Goal: Transaction & Acquisition: Purchase product/service

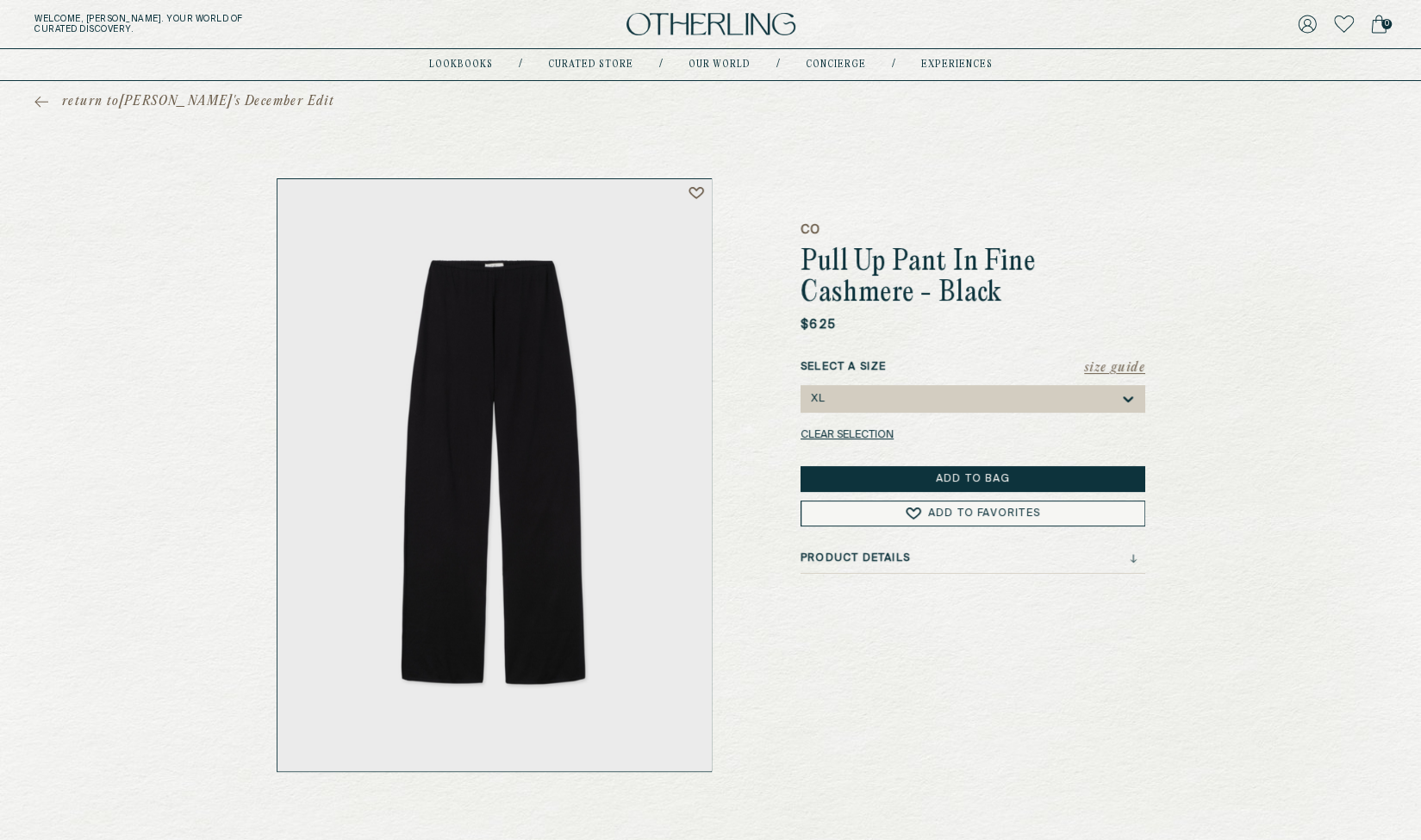
click at [977, 20] on div "0" at bounding box center [1161, 24] width 451 height 25
click at [1148, 222] on div "CO Pull Up Pant In Fine Cashmere - Black $625 Size Guide Select a Size XL Clear…" at bounding box center [710, 474] width 896 height 593
click at [1011, 392] on div "XL" at bounding box center [964, 399] width 310 height 27
click at [1160, 193] on div "return to [PERSON_NAME]'s December Edit CO Pull Up Pant In Fine Cashmere - Blac…" at bounding box center [710, 426] width 1421 height 691
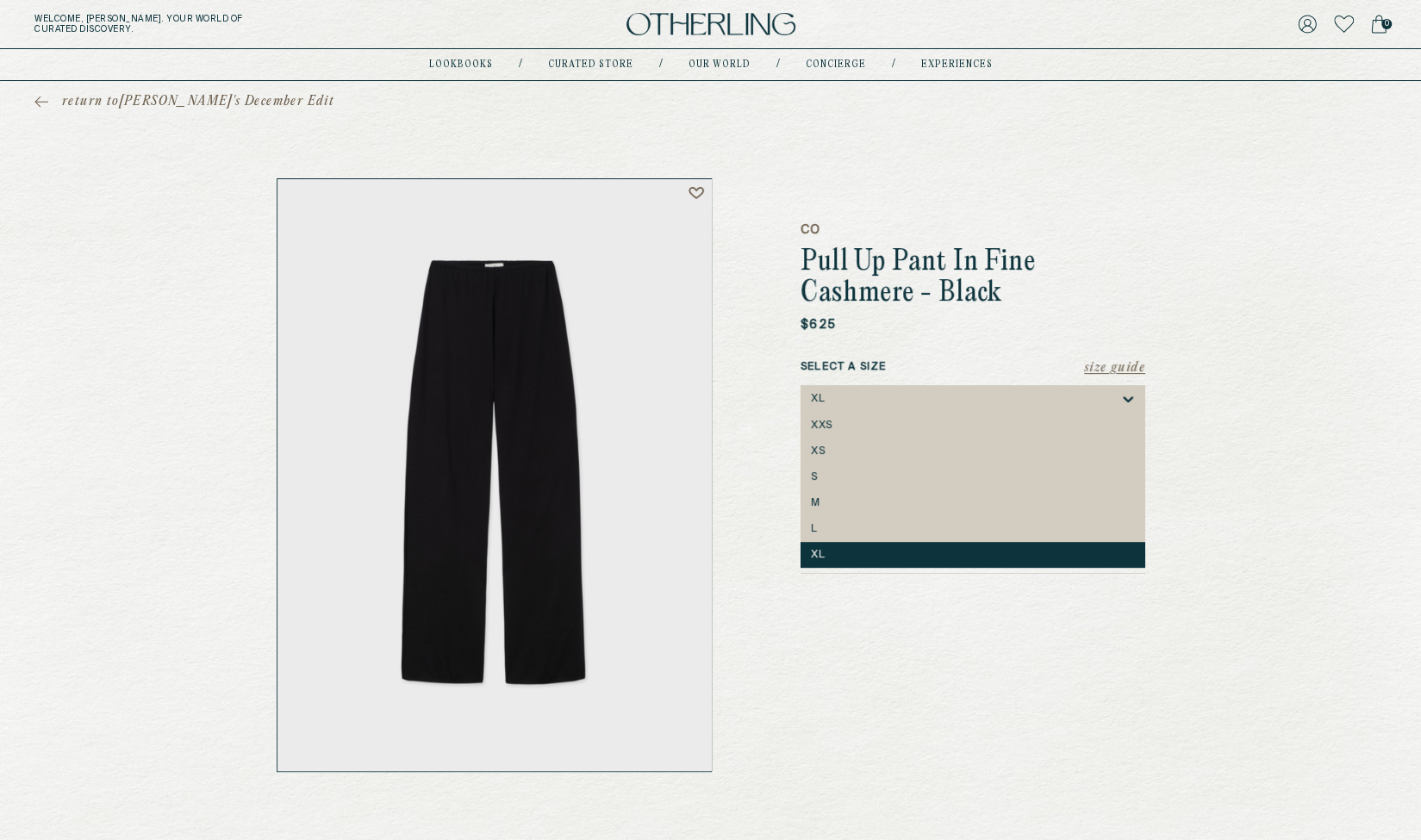
click at [979, 406] on div "XL" at bounding box center [964, 399] width 310 height 27
click at [927, 463] on div "XS" at bounding box center [972, 451] width 344 height 25
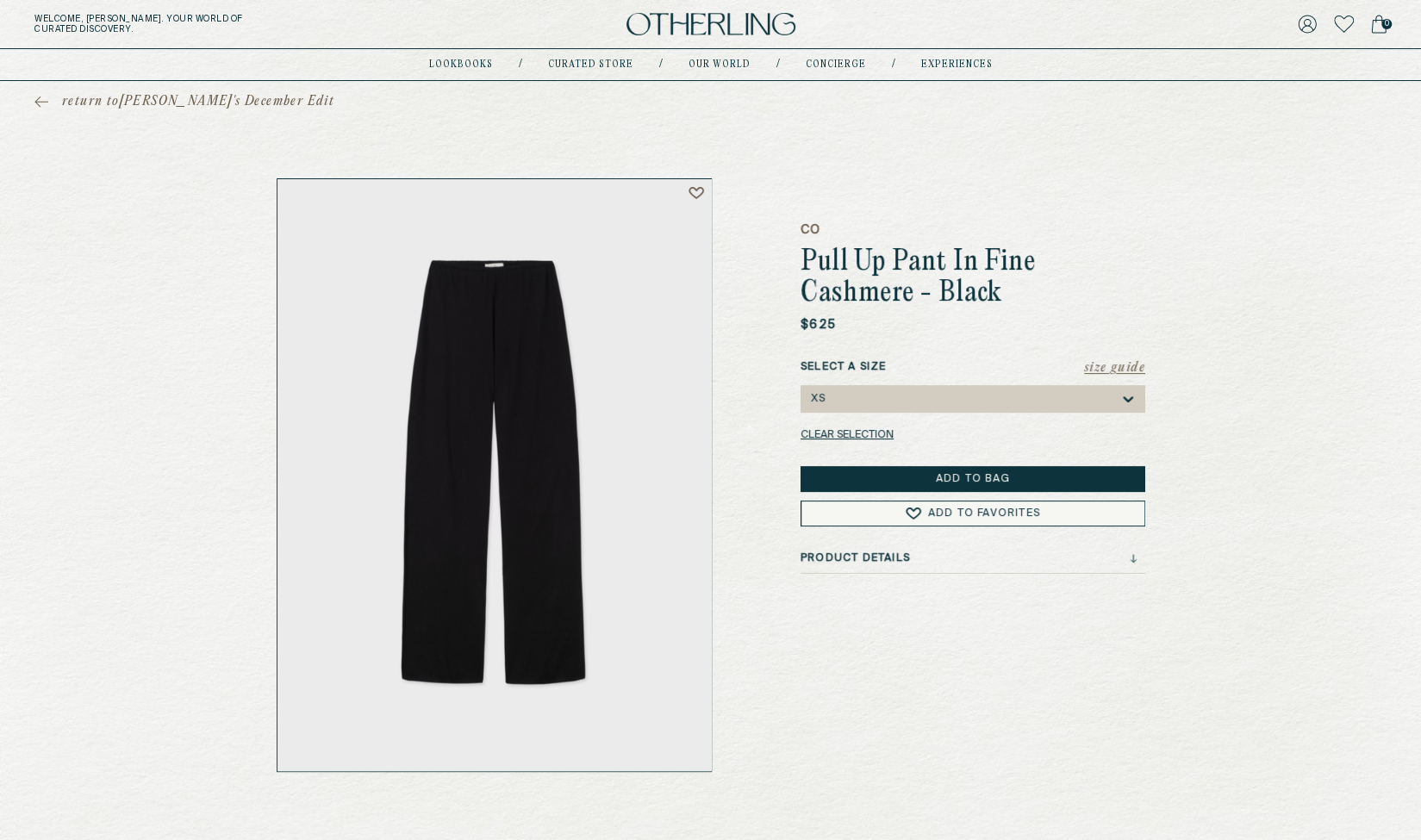
click at [947, 400] on div "XS" at bounding box center [964, 399] width 310 height 27
click at [955, 395] on div "XS" at bounding box center [964, 399] width 310 height 27
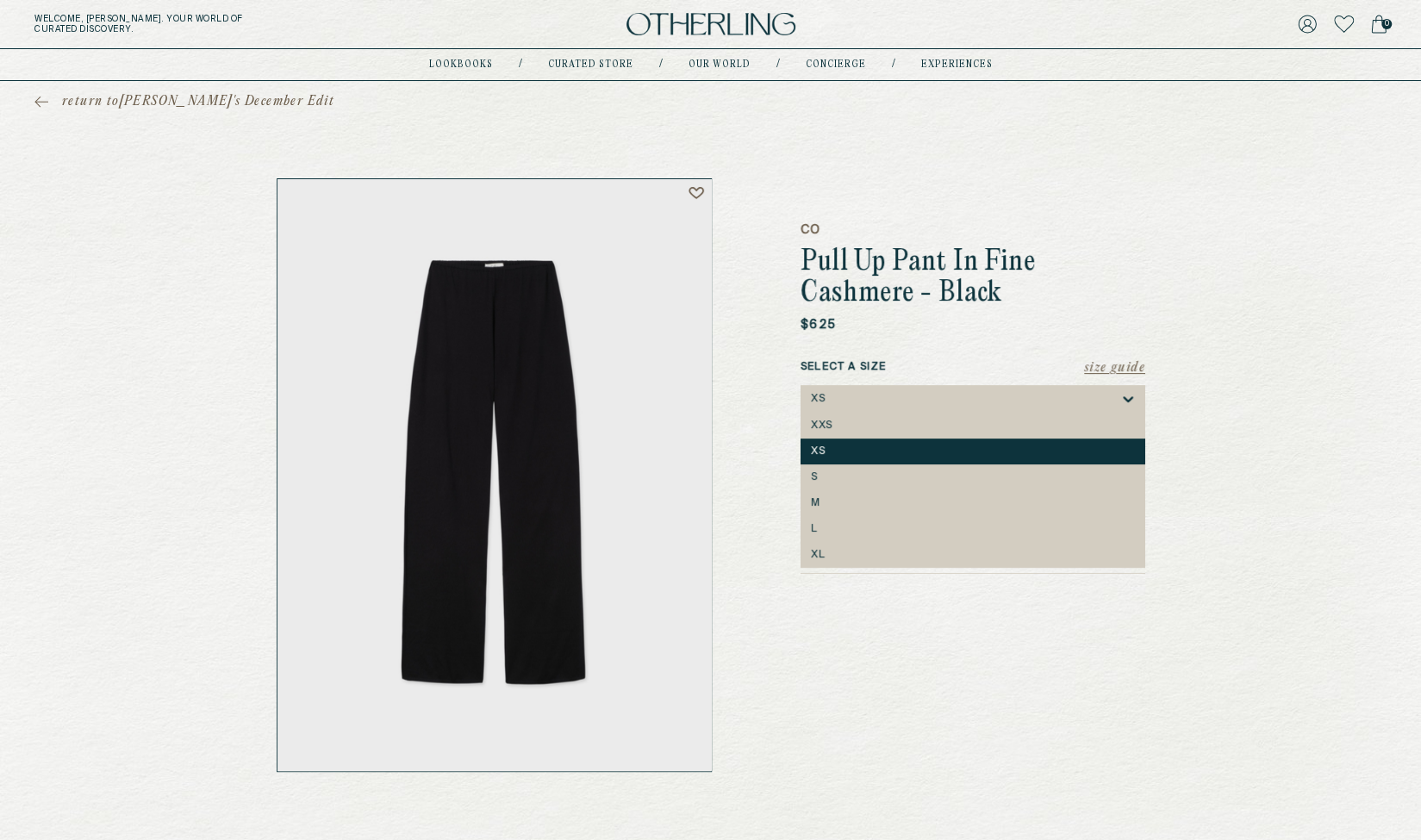
click at [955, 395] on div "XS" at bounding box center [964, 399] width 310 height 27
click at [882, 547] on div "XL" at bounding box center [972, 555] width 344 height 25
